Goal: Feedback & Contribution: Submit feedback/report problem

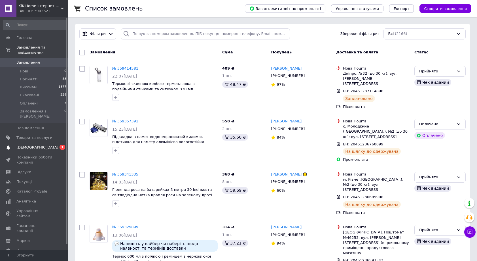
click at [33, 145] on span "[DEMOGRAPHIC_DATA]" at bounding box center [37, 147] width 42 height 5
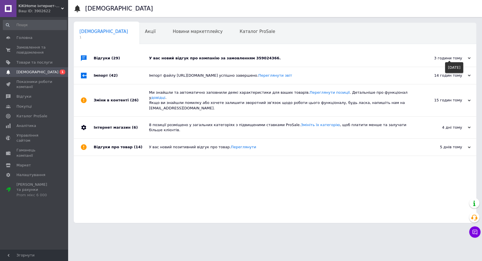
click at [469, 59] on use at bounding box center [468, 58] width 3 height 2
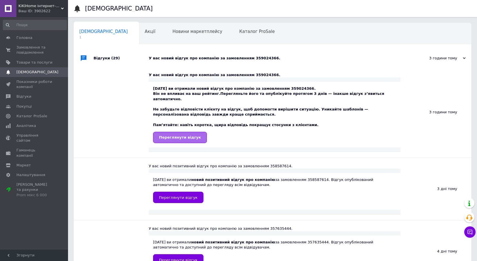
click at [170, 135] on span "Переглянути відгук" at bounding box center [180, 137] width 42 height 4
click at [188, 135] on span "Переглянути відгук" at bounding box center [180, 137] width 42 height 4
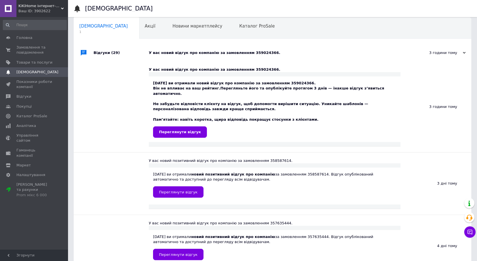
scroll to position [5, 0]
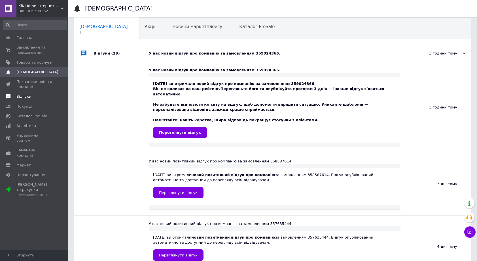
click at [24, 97] on span "Відгуки" at bounding box center [23, 96] width 15 height 5
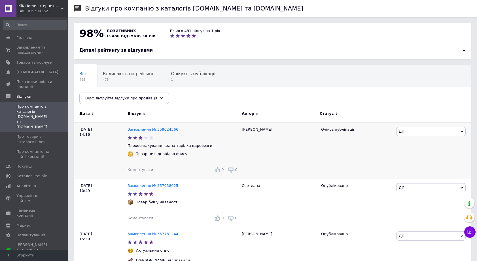
click at [423, 132] on span "Дії" at bounding box center [430, 131] width 69 height 9
click at [414, 166] on li "Оскаржити" at bounding box center [431, 166] width 69 height 8
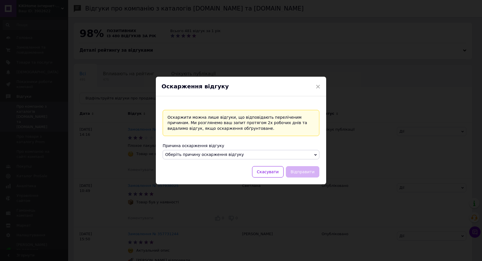
click at [288, 153] on span "Оберіть причину оскарження відгуку" at bounding box center [241, 155] width 157 height 10
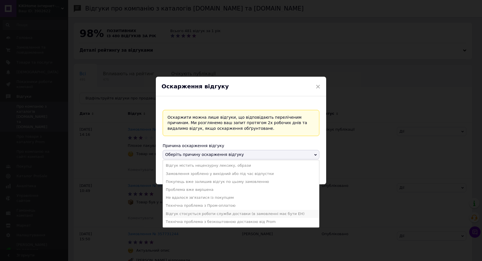
click at [218, 213] on li "Відгук стосується роботи служби доставки (в замовленні має бути ЕН)" at bounding box center [241, 214] width 156 height 8
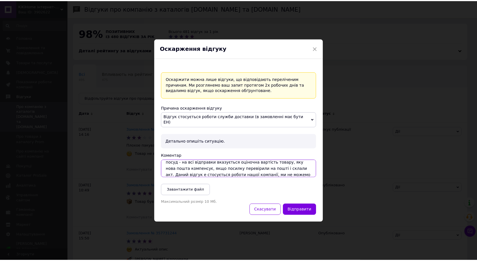
scroll to position [28, 0]
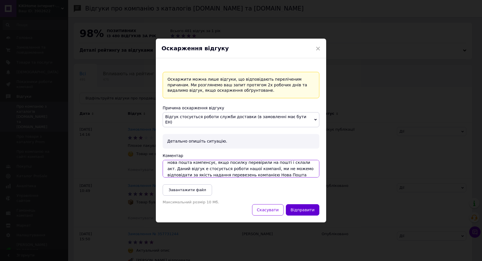
type textarea "Наша компанія пакує товари відповідно до стандартів нової пошти - пупирка, стре…"
click at [296, 210] on button "Відправити" at bounding box center [302, 209] width 33 height 11
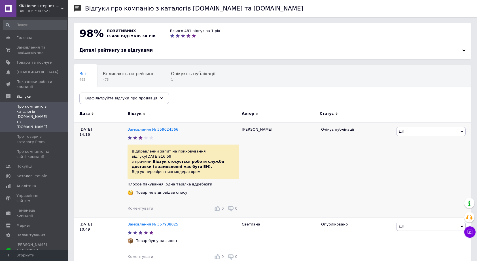
click at [167, 130] on link "Замовлення № 359024366" at bounding box center [153, 129] width 51 height 4
